Goal: Task Accomplishment & Management: Complete application form

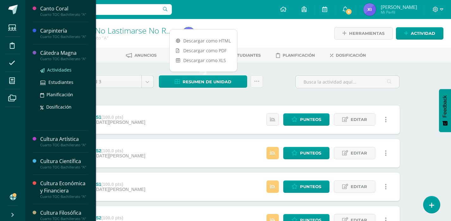
click at [57, 73] on span "Actividades" at bounding box center [59, 70] width 24 height 6
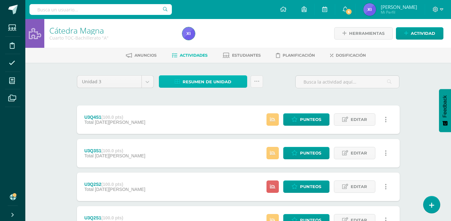
click at [193, 79] on span "Resumen de unidad" at bounding box center [207, 82] width 49 height 12
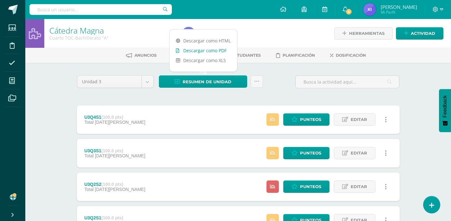
click at [205, 49] on link "Descargar como PDF" at bounding box center [203, 51] width 67 height 10
click at [299, 32] on div at bounding box center [248, 33] width 136 height 29
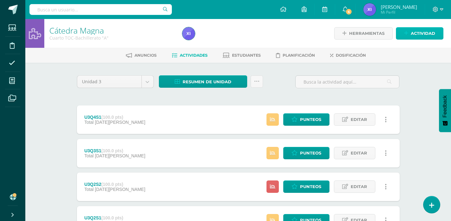
click at [426, 30] on span "Actividad" at bounding box center [423, 34] width 24 height 12
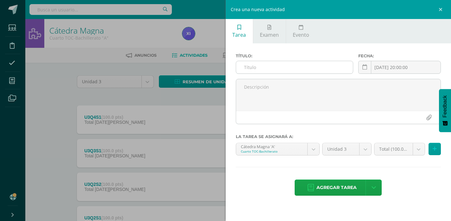
click at [326, 70] on input "text" at bounding box center [294, 67] width 117 height 12
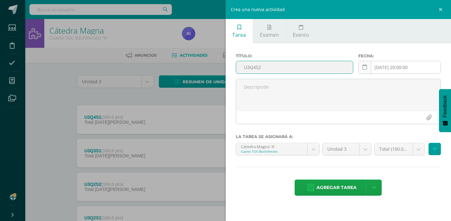
type input "U3Q4S2"
click at [369, 69] on link at bounding box center [364, 67] width 13 height 13
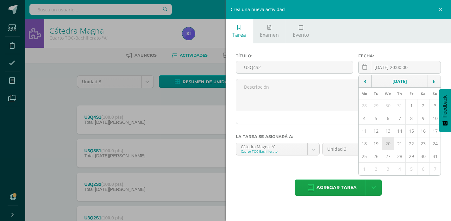
click at [391, 143] on td "20" at bounding box center [388, 143] width 12 height 13
type input "[DATE]"
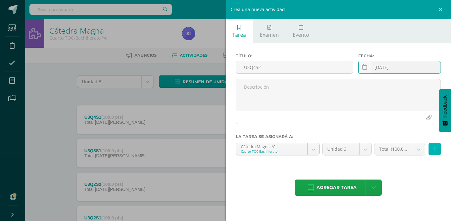
click at [436, 149] on icon at bounding box center [435, 148] width 4 height 5
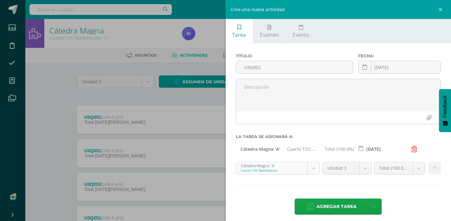
click at [310, 164] on body "Estudiantes Disciplina Asistencia Mis cursos Archivos Soporte Ayuda Reportar un…" at bounding box center [225, 138] width 451 height 277
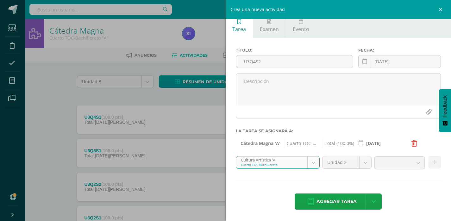
scroll to position [5, 0]
click at [433, 163] on button at bounding box center [435, 163] width 12 height 12
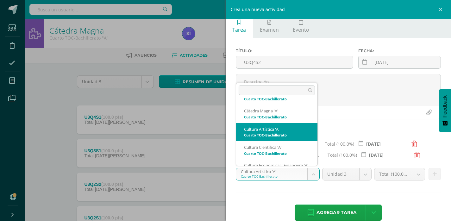
click at [313, 177] on body "Estudiantes Disciplina Asistencia Mis cursos Archivos Soporte Ayuda Reportar un…" at bounding box center [225, 138] width 451 height 277
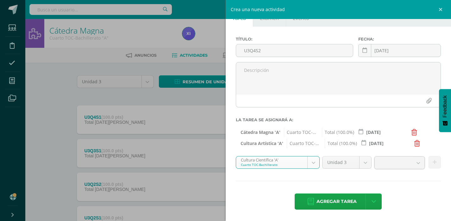
scroll to position [16, 0]
click at [433, 160] on button at bounding box center [435, 163] width 12 height 12
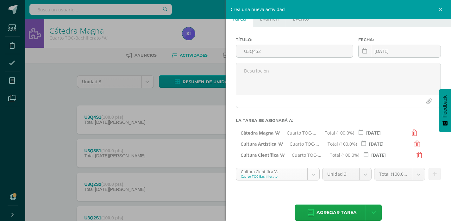
click at [313, 172] on body "Estudiantes Disciplina Asistencia Mis cursos Archivos Soporte Ayuda Reportar un…" at bounding box center [225, 138] width 451 height 277
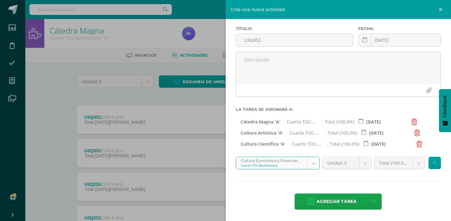
scroll to position [27, 0]
click at [433, 165] on button at bounding box center [435, 163] width 12 height 12
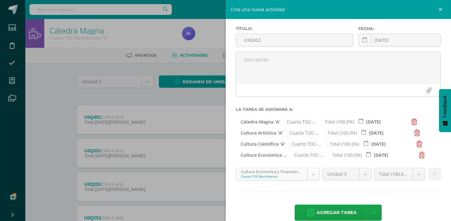
click at [314, 173] on body "Estudiantes Disciplina Asistencia Mis cursos Archivos Soporte Ayuda Reportar un…" at bounding box center [225, 138] width 451 height 277
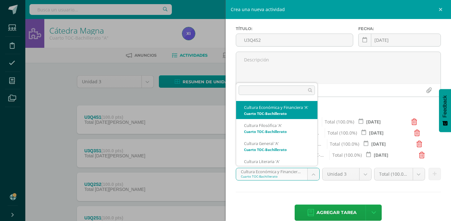
scroll to position [98, 0]
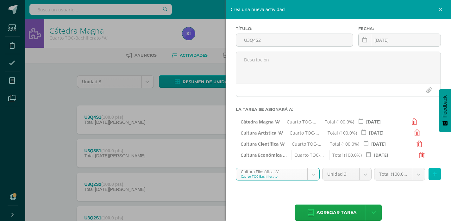
click at [429, 173] on button at bounding box center [435, 174] width 12 height 12
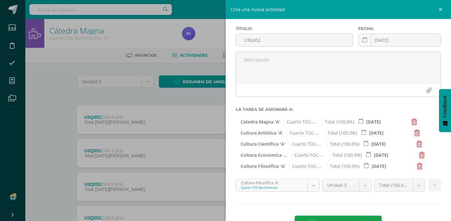
click at [308, 183] on body "Estudiantes Disciplina Asistencia Mis cursos Archivos Soporte Ayuda Reportar un…" at bounding box center [225, 138] width 451 height 277
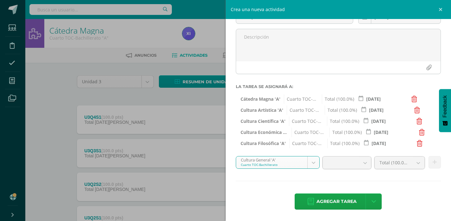
scroll to position [49, 0]
click at [433, 161] on icon at bounding box center [435, 162] width 4 height 5
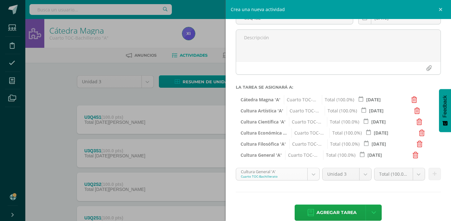
click at [313, 178] on body "Estudiantes Disciplina Asistencia Mis cursos Archivos Soporte Ayuda Reportar un…" at bounding box center [225, 138] width 451 height 277
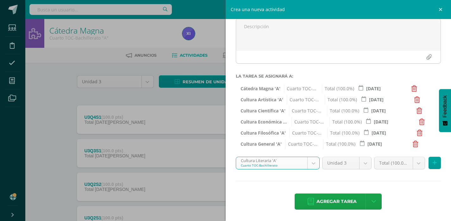
scroll to position [60, 0]
click at [433, 165] on button at bounding box center [435, 163] width 12 height 12
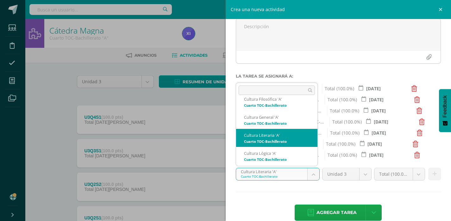
click at [311, 174] on body "Estudiantes Disciplina Asistencia Mis cursos Archivos Soporte Ayuda Reportar un…" at bounding box center [225, 138] width 451 height 277
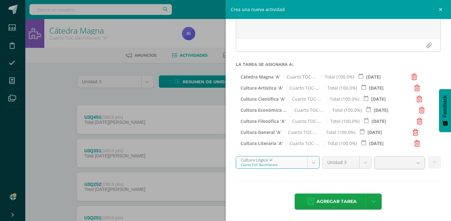
scroll to position [72, 0]
click at [433, 162] on icon at bounding box center [435, 162] width 4 height 5
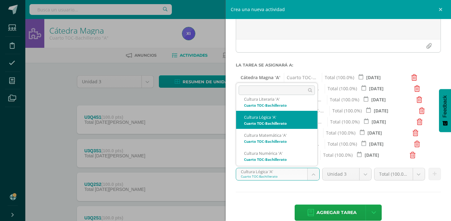
click at [311, 174] on body "Estudiantes Disciplina Asistencia Mis cursos Archivos Soporte Ayuda Reportar un…" at bounding box center [225, 138] width 451 height 277
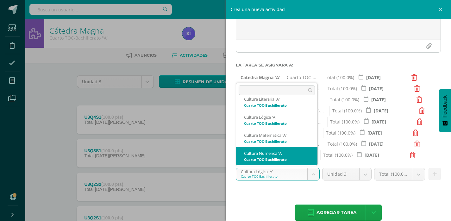
scroll to position [156, 0]
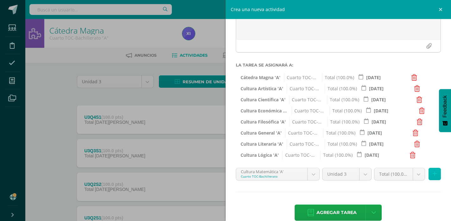
drag, startPoint x: 432, startPoint y: 177, endPoint x: 370, endPoint y: 177, distance: 61.4
click at [431, 178] on button at bounding box center [435, 174] width 12 height 12
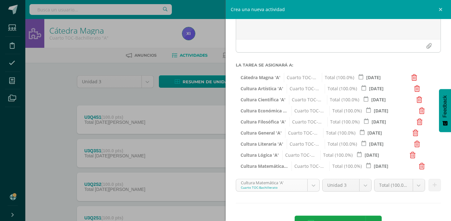
click at [311, 185] on body "Estudiantes Disciplina Asistencia Mis cursos Archivos Soporte Ayuda Reportar un…" at bounding box center [225, 138] width 451 height 277
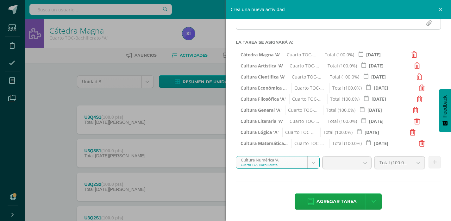
scroll to position [94, 0]
click at [433, 160] on icon at bounding box center [435, 162] width 4 height 5
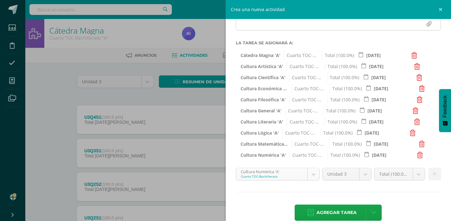
click at [313, 175] on body "Estudiantes Disciplina Asistencia Mis cursos Archivos Soporte Ayuda Reportar un…" at bounding box center [225, 138] width 451 height 277
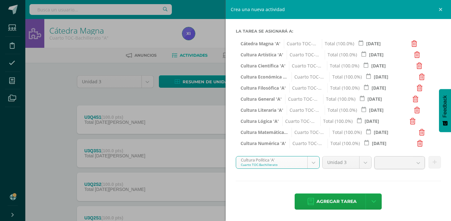
scroll to position [105, 0]
click at [429, 162] on button at bounding box center [435, 163] width 12 height 12
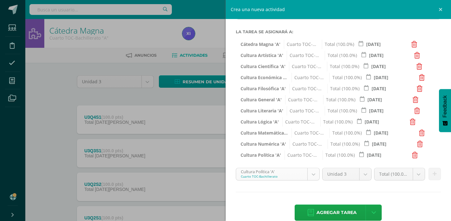
click at [310, 169] on body "Estudiantes Disciplina Asistencia Mis cursos Archivos Soporte Ayuda Reportar un…" at bounding box center [225, 138] width 451 height 277
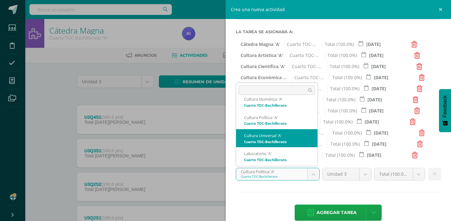
scroll to position [211, 0]
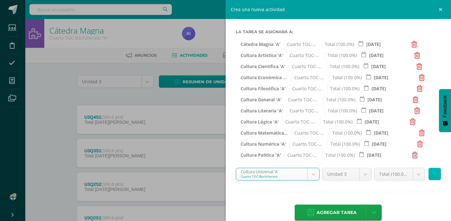
click at [429, 173] on button at bounding box center [435, 174] width 12 height 12
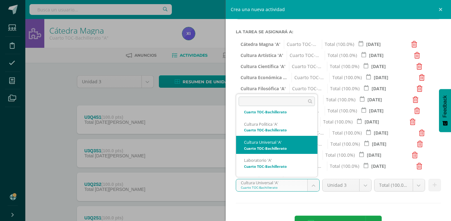
click at [312, 184] on body "Estudiantes Disciplina Asistencia Mis cursos Archivos Soporte Ayuda Reportar un…" at bounding box center [225, 138] width 451 height 277
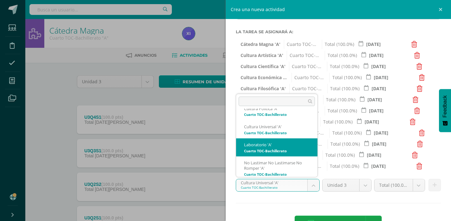
scroll to position [237, 0]
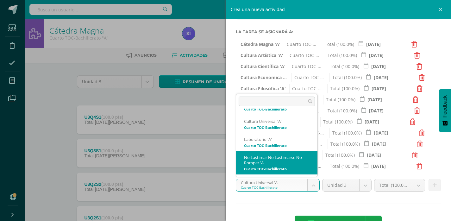
select select "88973"
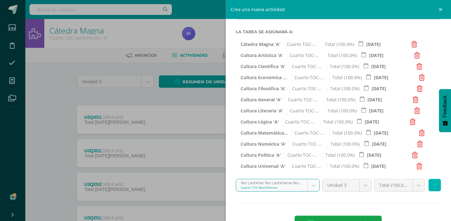
click at [433, 187] on icon at bounding box center [435, 184] width 4 height 5
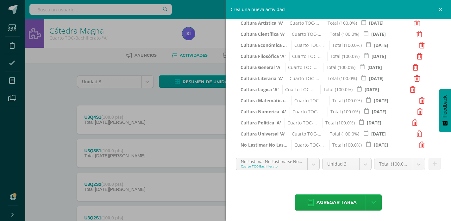
scroll to position [138, 0]
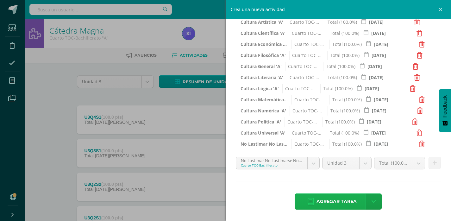
click at [341, 200] on span "Agregar tarea" at bounding box center [337, 202] width 40 height 16
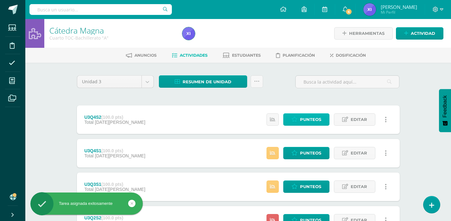
click at [311, 121] on span "Punteos" at bounding box center [310, 120] width 21 height 12
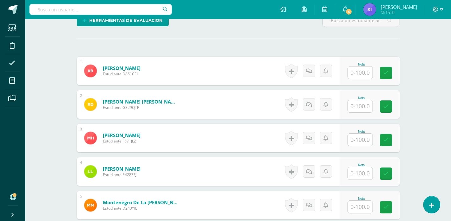
scroll to position [127, 0]
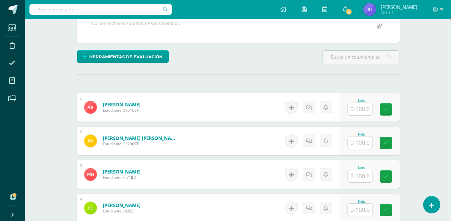
click at [372, 110] on input "text" at bounding box center [360, 109] width 25 height 12
type input "100"
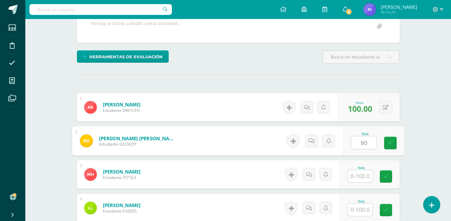
type input "90"
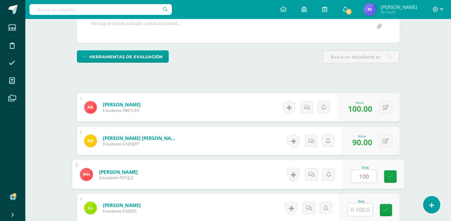
type input "100"
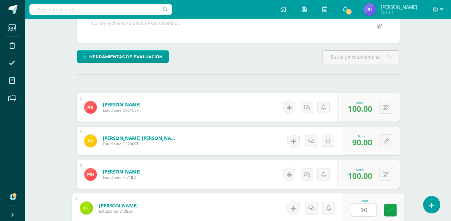
type input "90"
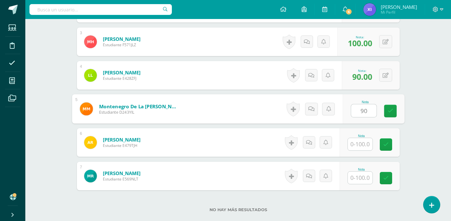
type input "90"
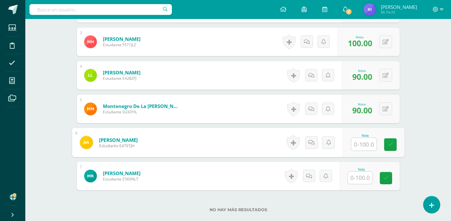
click at [363, 177] on input "text" at bounding box center [360, 178] width 25 height 12
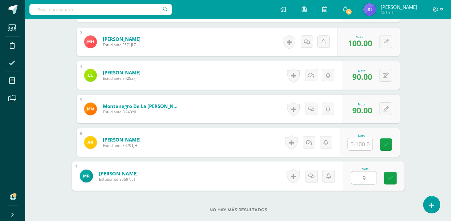
type input "90"
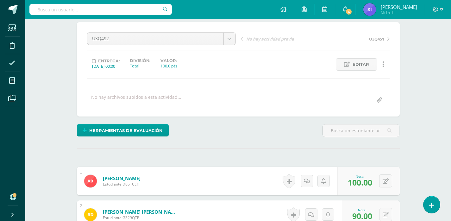
scroll to position [0, 0]
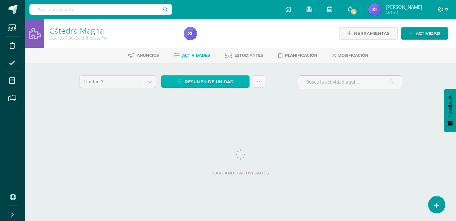
click at [240, 78] on link "Resumen de unidad" at bounding box center [205, 81] width 88 height 12
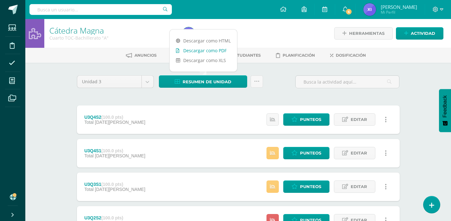
click at [213, 51] on link "Descargar como PDF" at bounding box center [203, 51] width 67 height 10
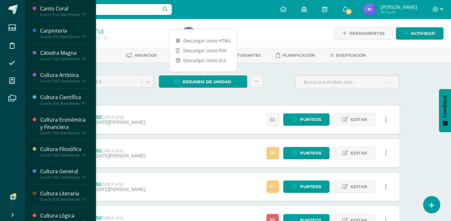
scroll to position [158, 0]
